Goal: Task Accomplishment & Management: Manage account settings

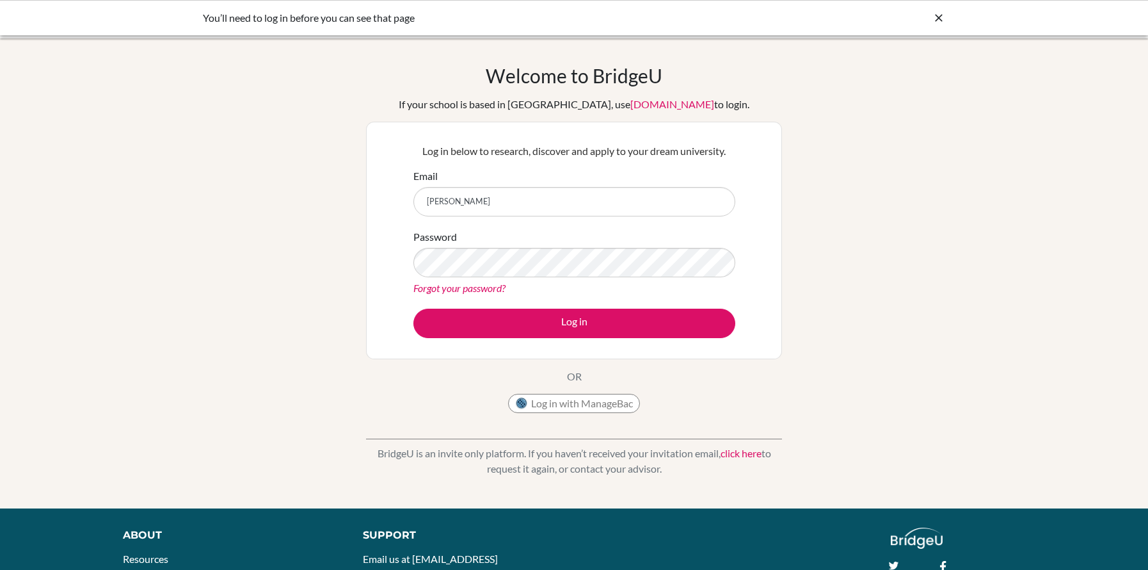
type input "j"
type input "[PERSON_NAME][EMAIL_ADDRESS][PERSON_NAME][DOMAIN_NAME]"
click at [414, 309] on button "Log in" at bounding box center [575, 323] width 322 height 29
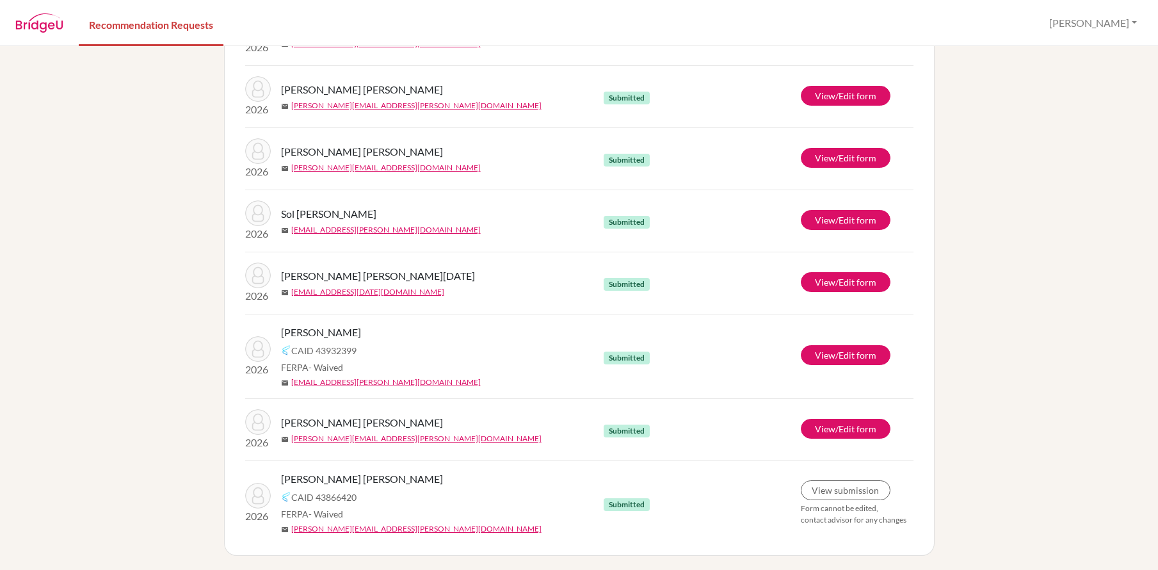
scroll to position [414, 0]
